Goal: Information Seeking & Learning: Learn about a topic

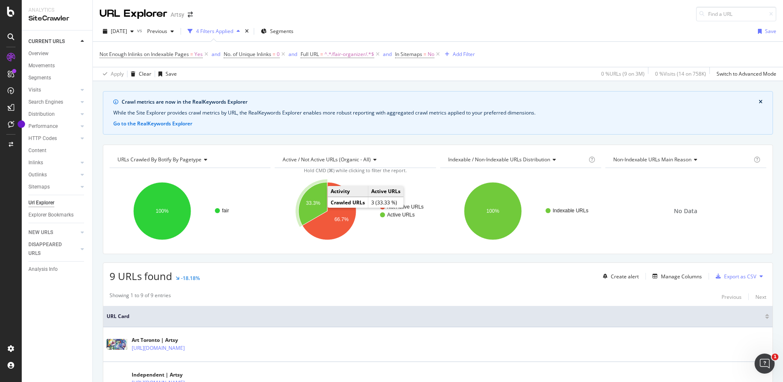
click at [309, 200] on text "33.3%" at bounding box center [313, 203] width 14 height 6
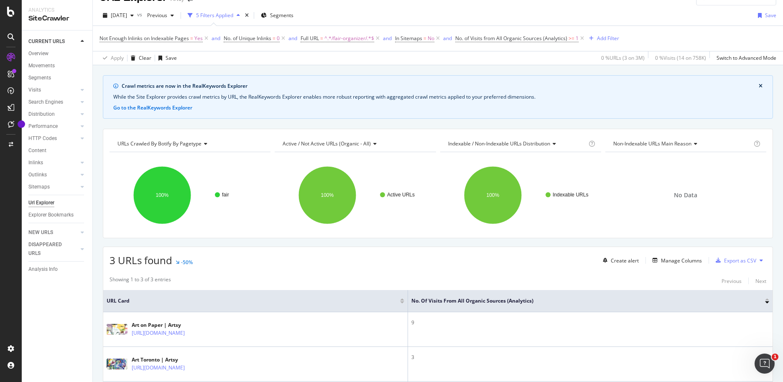
scroll to position [16, 0]
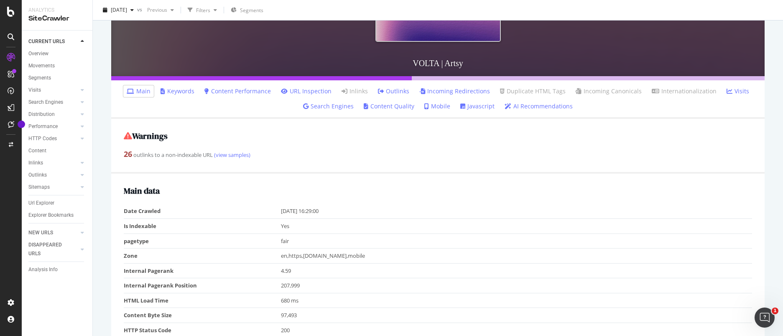
scroll to position [144, 0]
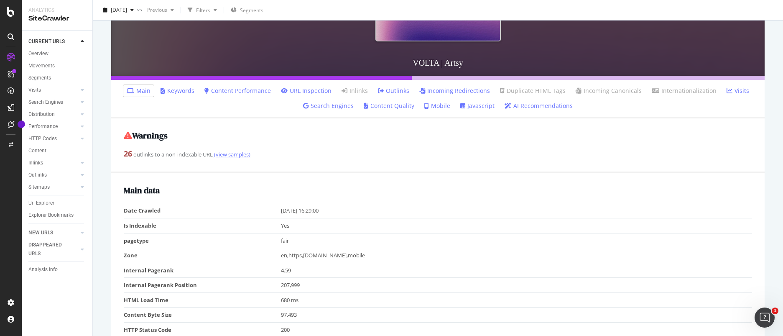
click at [224, 156] on link "(view samples)" at bounding box center [232, 154] width 38 height 8
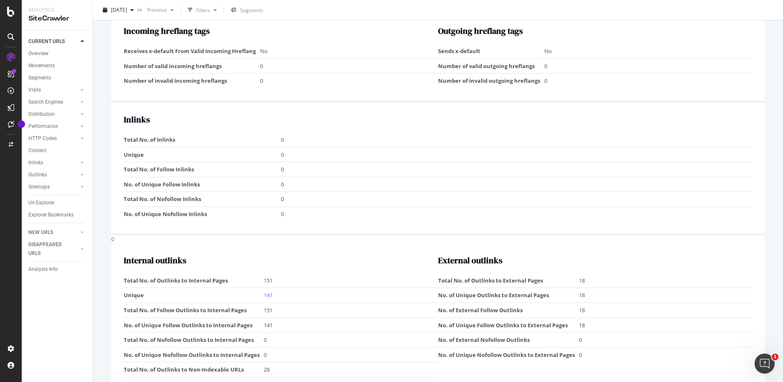
scroll to position [905, 0]
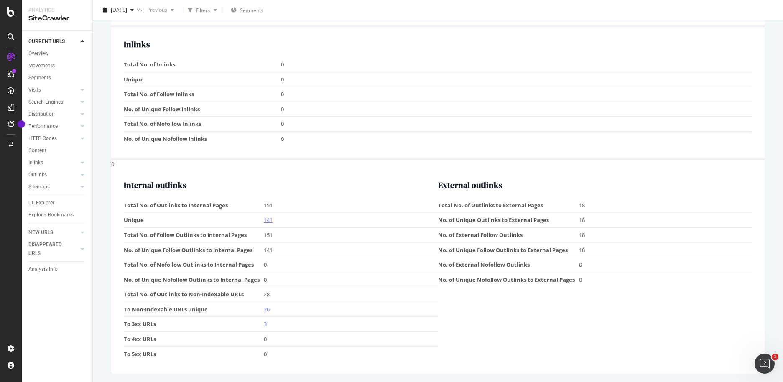
click at [268, 219] on link "141" at bounding box center [268, 220] width 9 height 8
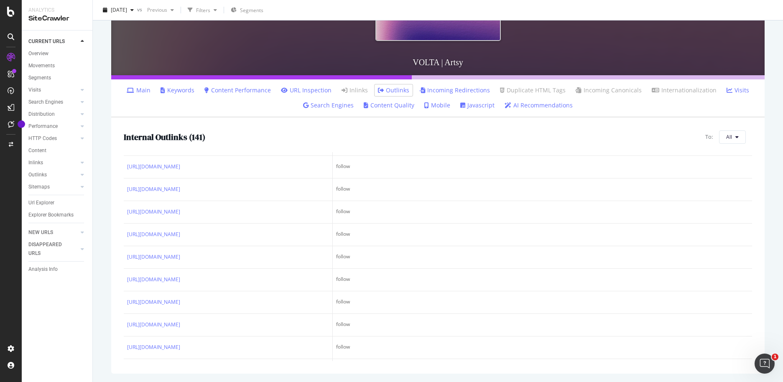
scroll to position [586, 0]
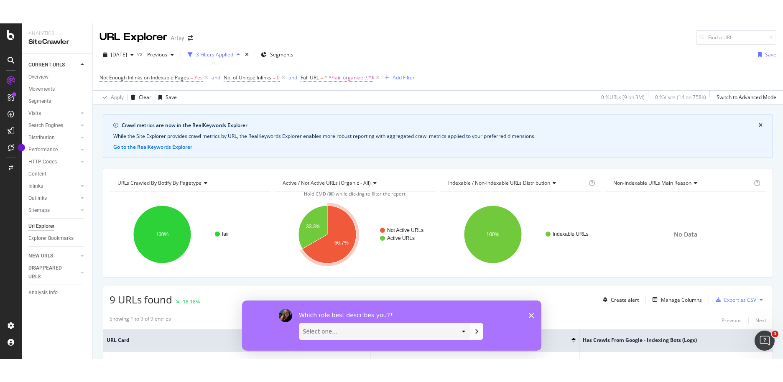
scroll to position [1, 0]
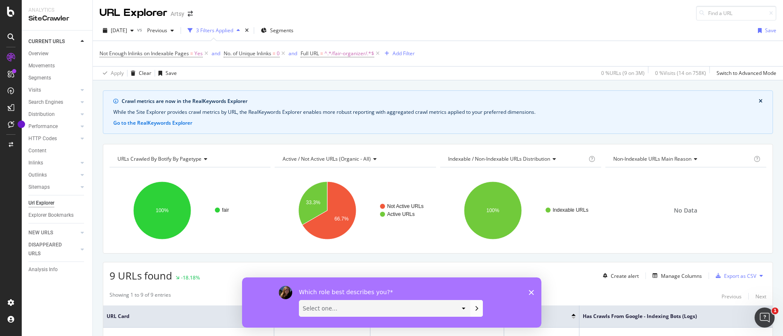
click at [532, 295] on div "Which role best describes you? Select one... Analyst/BI C-level Leadership Cont…" at bounding box center [391, 302] width 299 height 50
click at [531, 293] on icon "Close survey" at bounding box center [530, 291] width 5 height 5
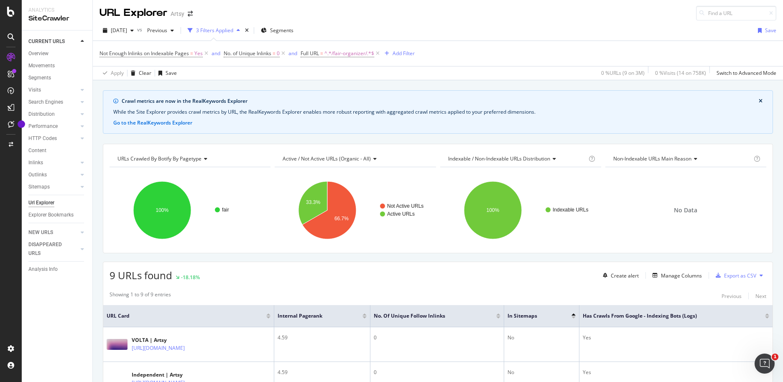
click at [760, 101] on icon "close banner" at bounding box center [760, 101] width 4 height 5
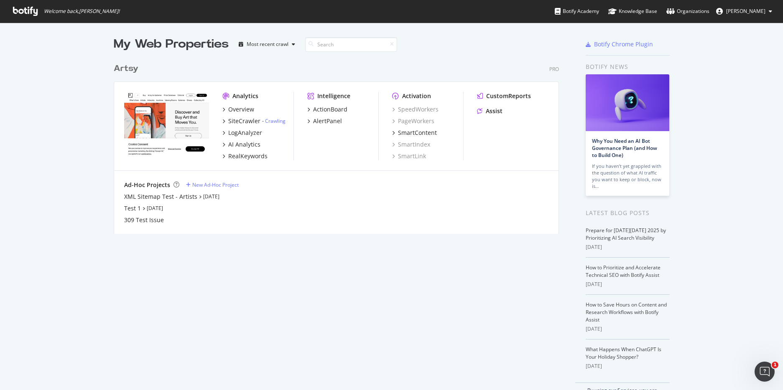
scroll to position [390, 783]
